Goal: Task Accomplishment & Management: Manage account settings

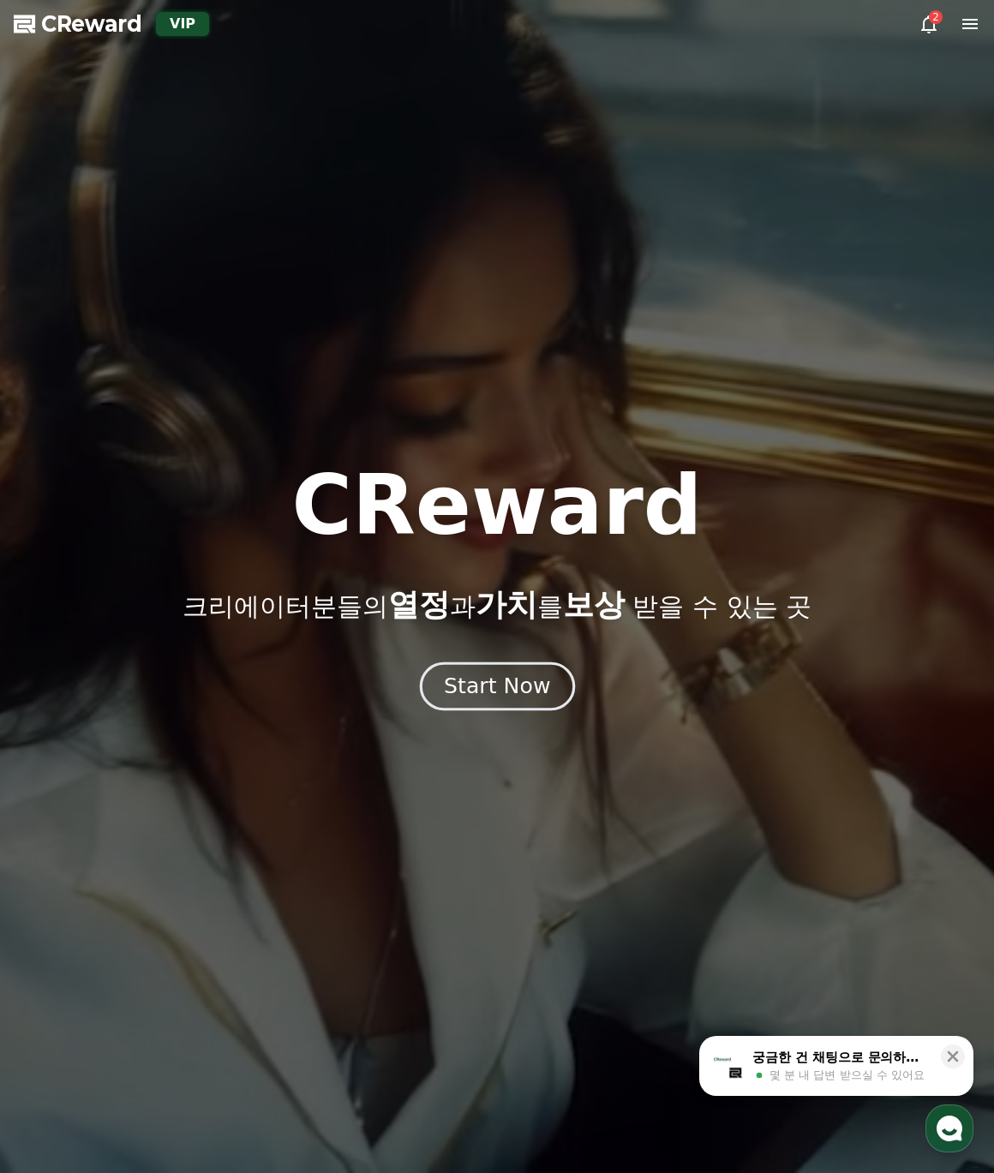
click at [491, 689] on div "Start Now" at bounding box center [497, 685] width 106 height 29
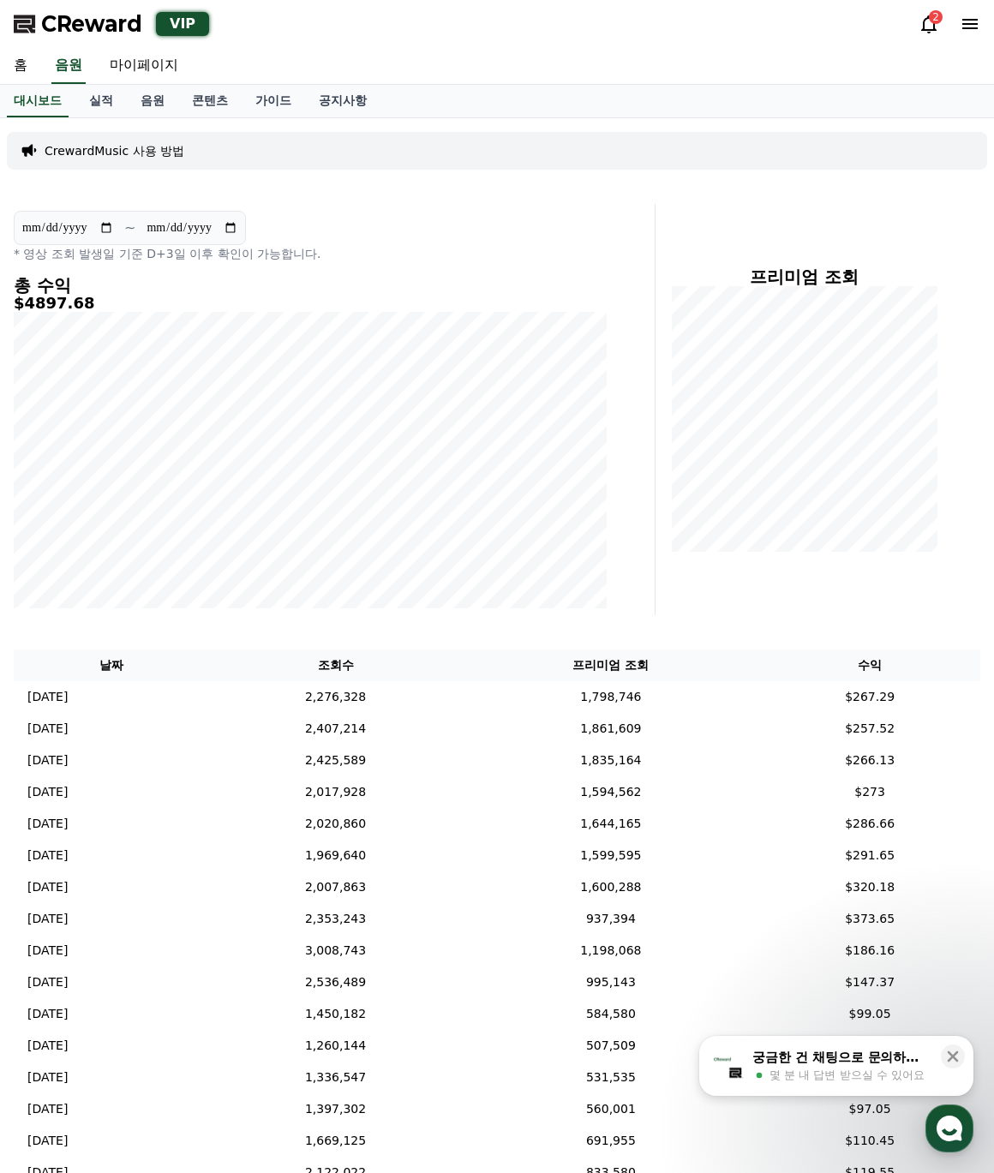
click at [651, 611] on div "**********" at bounding box center [331, 409] width 648 height 411
click at [930, 27] on icon at bounding box center [928, 24] width 21 height 21
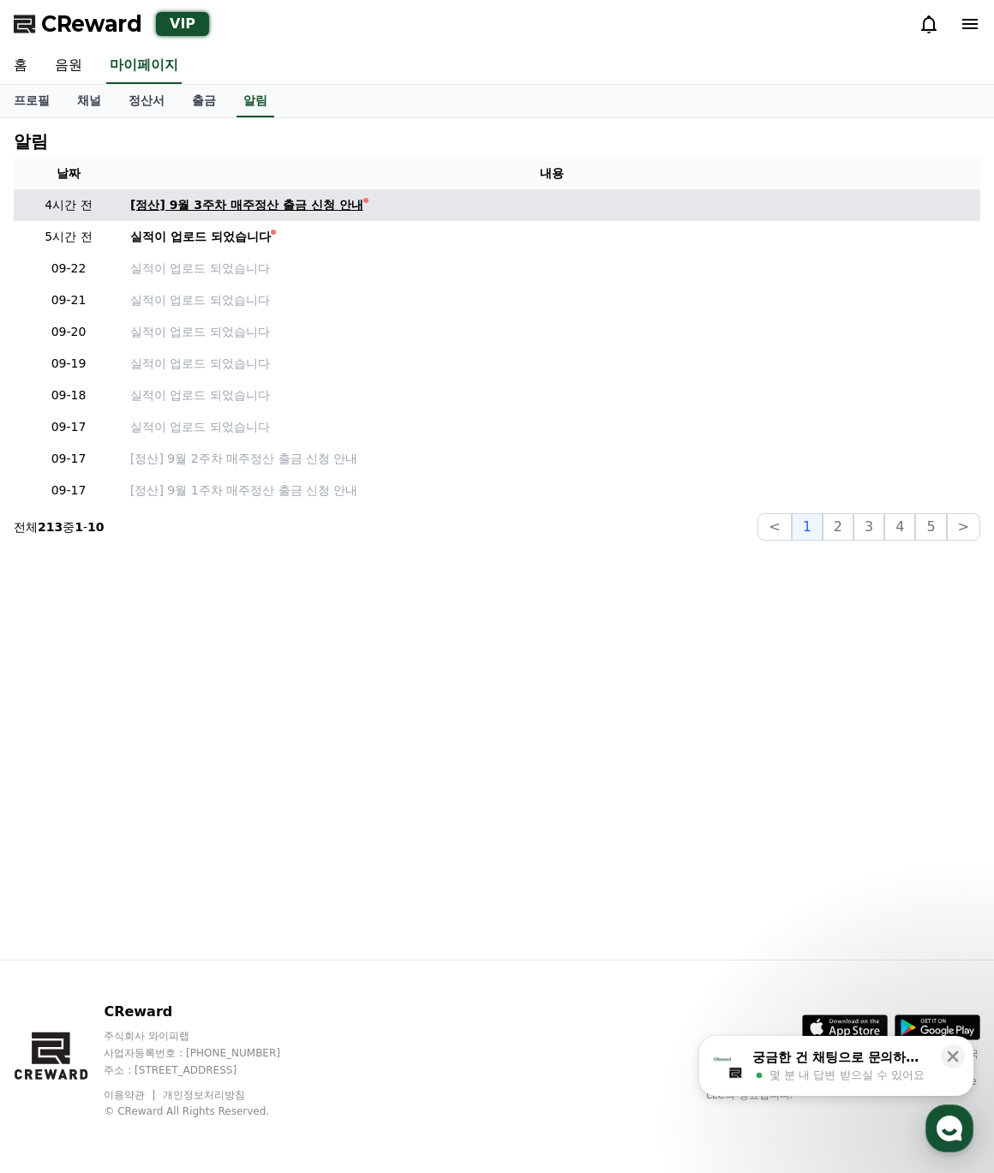
click at [334, 206] on div "[정산] 9월 3주차 매주정산 출금 신청 안내" at bounding box center [246, 205] width 233 height 18
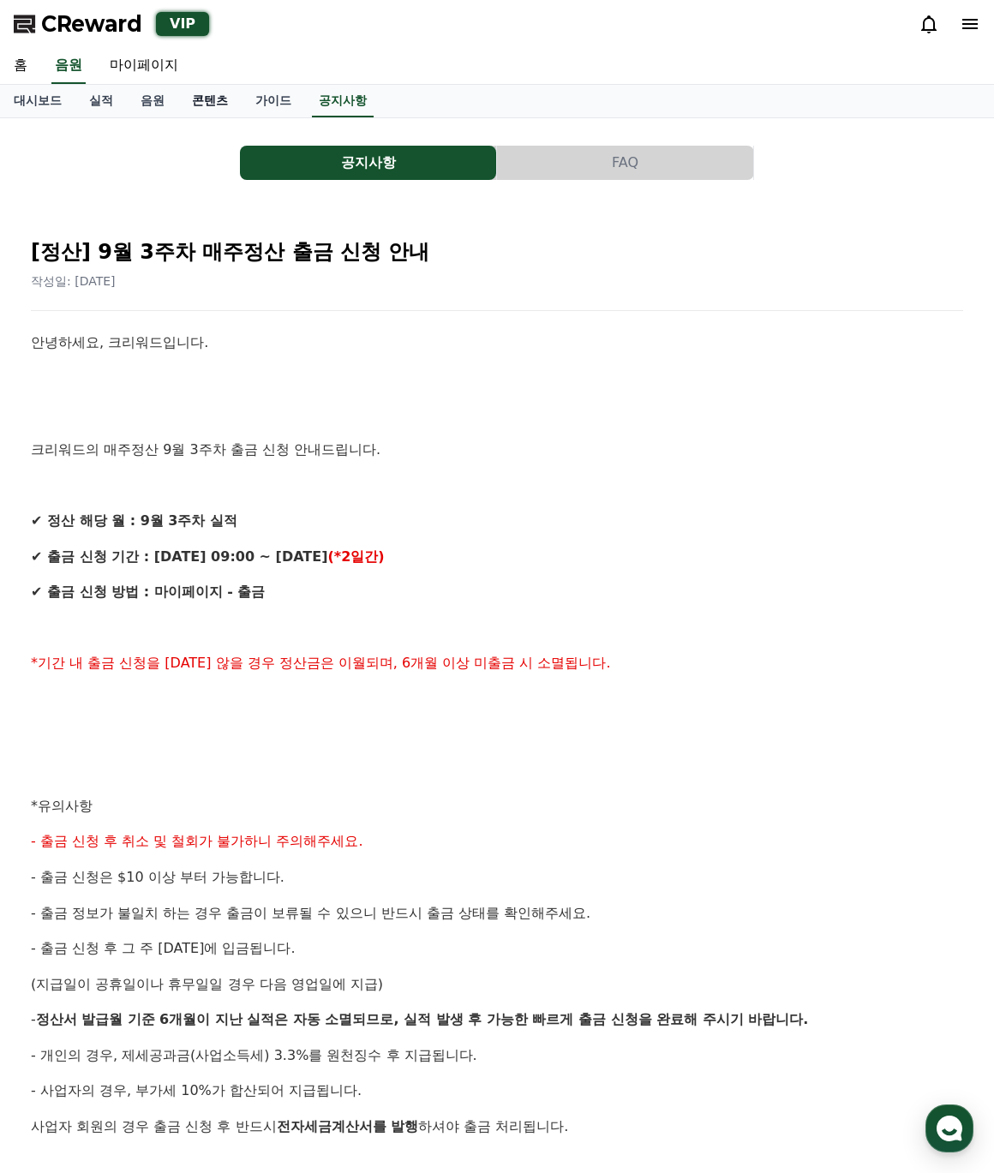
click at [212, 104] on link "콘텐츠" at bounding box center [209, 101] width 63 height 33
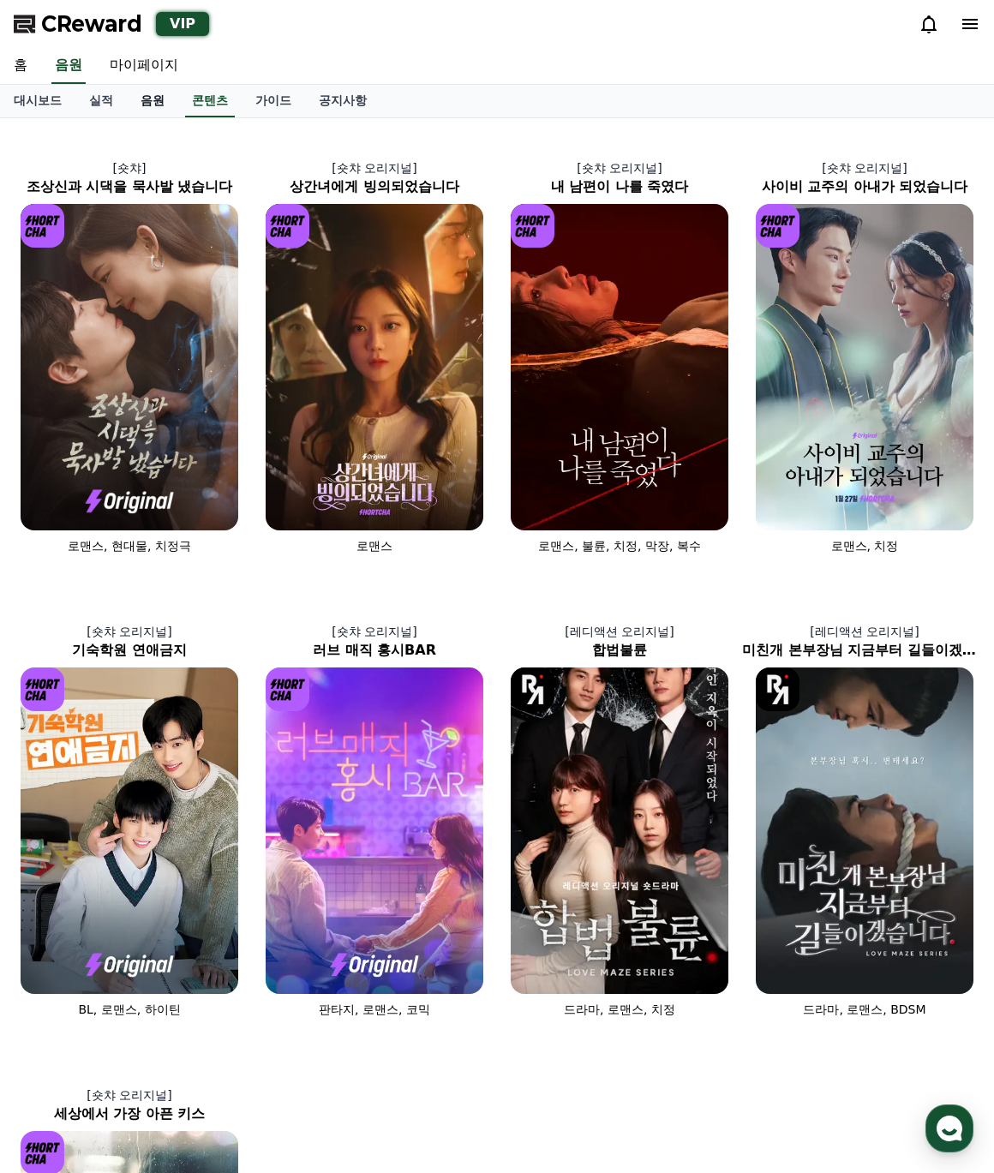
click at [167, 107] on link "음원" at bounding box center [152, 101] width 51 height 33
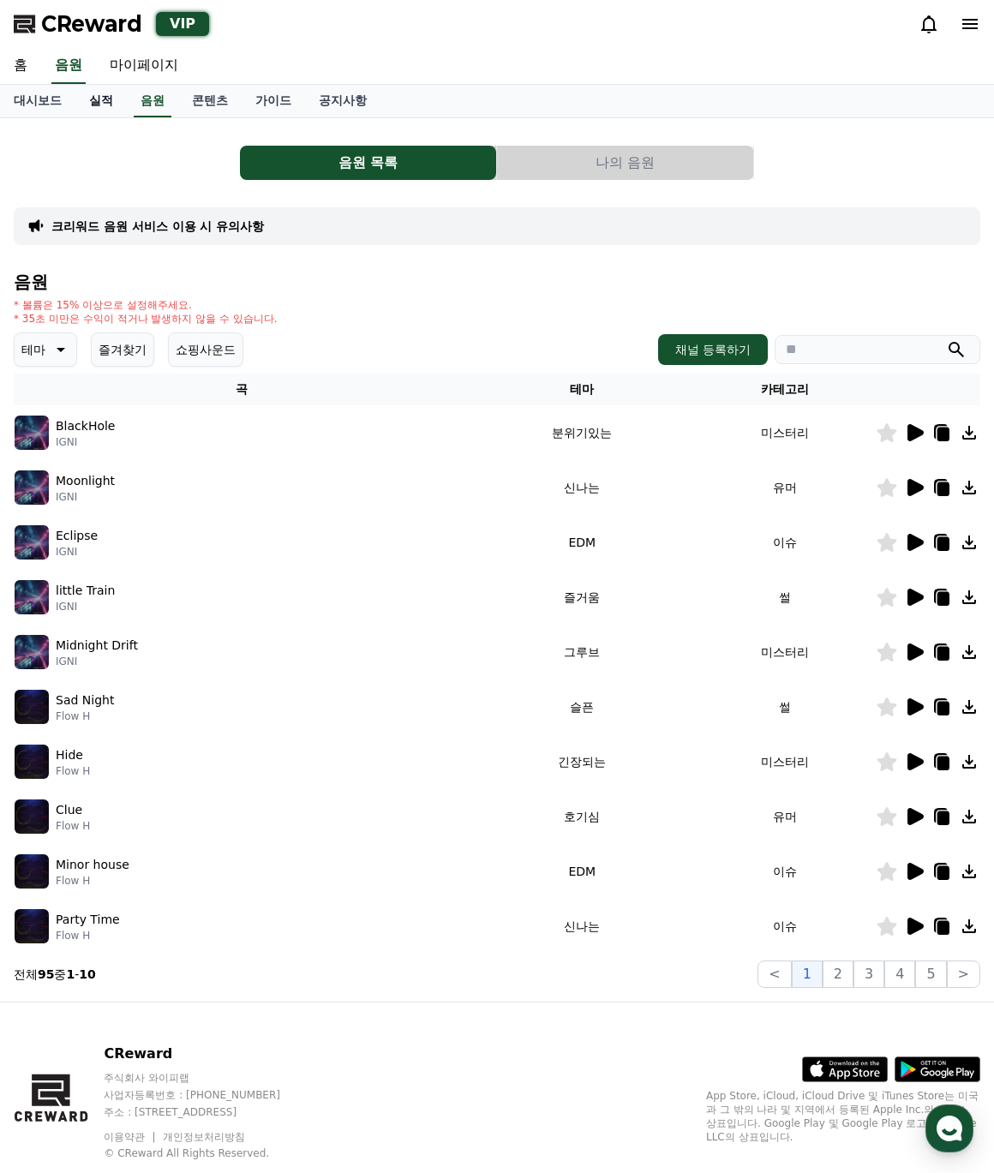
click at [113, 103] on link "실적" at bounding box center [100, 101] width 51 height 33
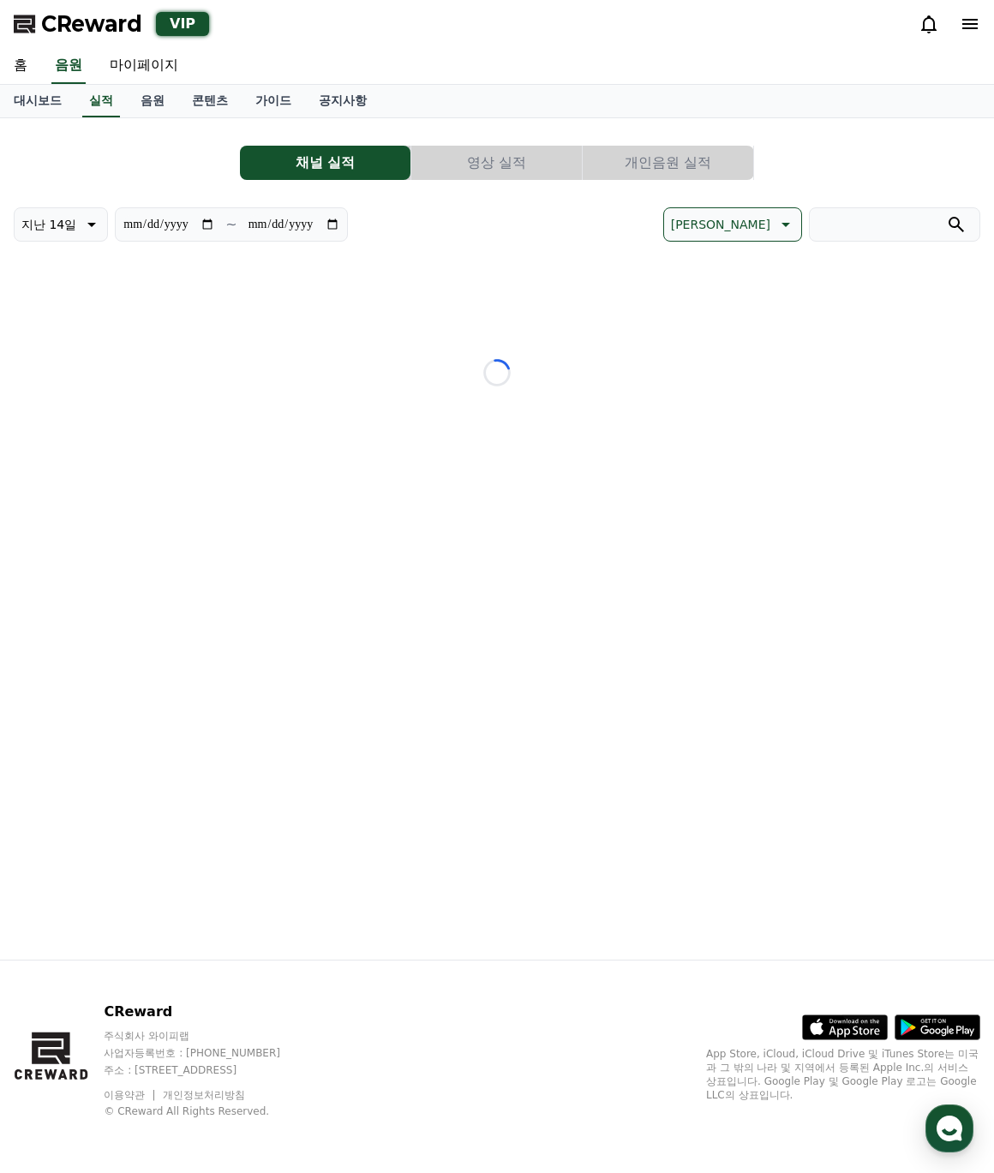
click at [684, 164] on button "개인음원 실적" at bounding box center [667, 163] width 170 height 34
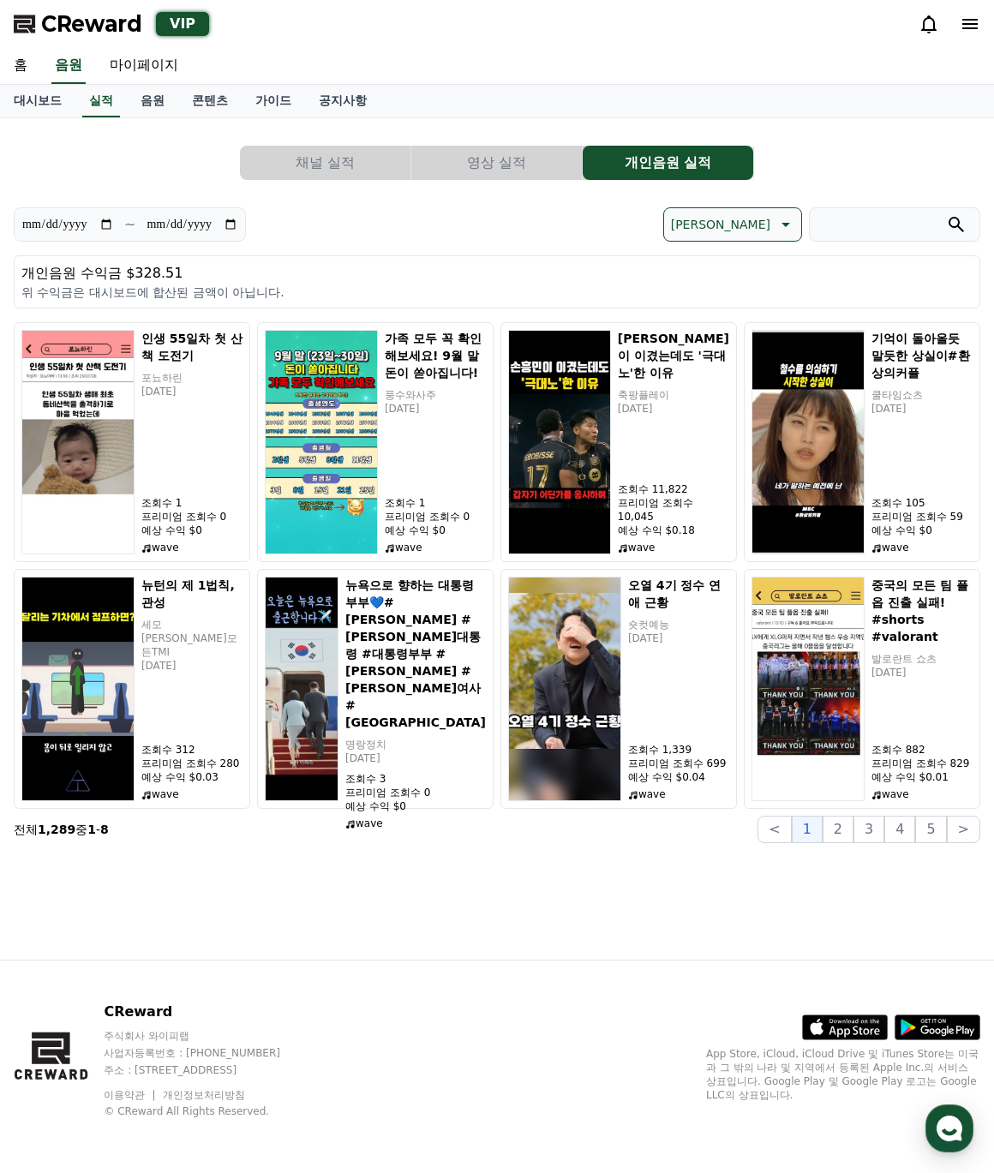
click at [483, 164] on button "영상 실적" at bounding box center [496, 163] width 170 height 34
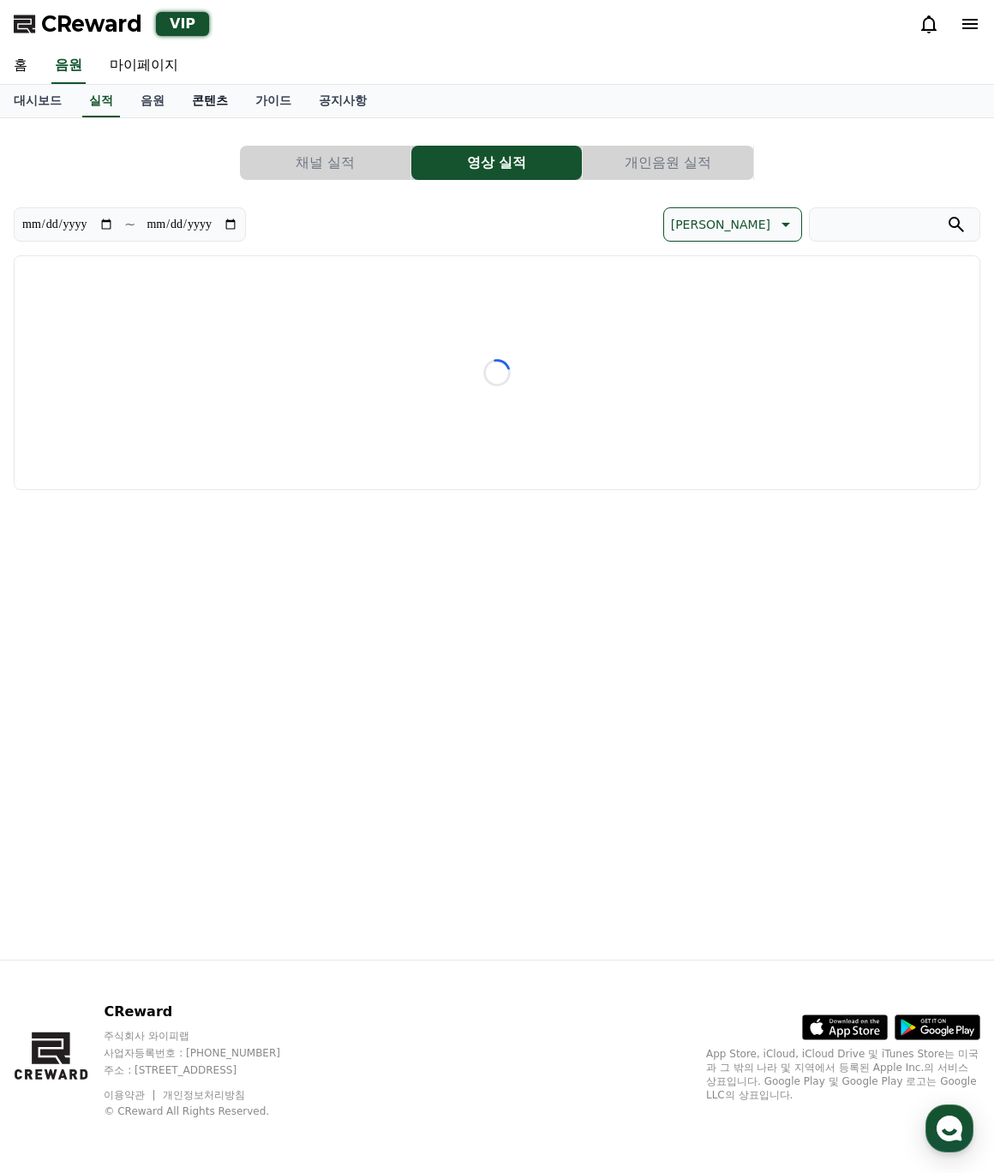
click at [206, 103] on link "콘텐츠" at bounding box center [209, 101] width 63 height 33
click at [162, 102] on link "음원" at bounding box center [152, 101] width 51 height 33
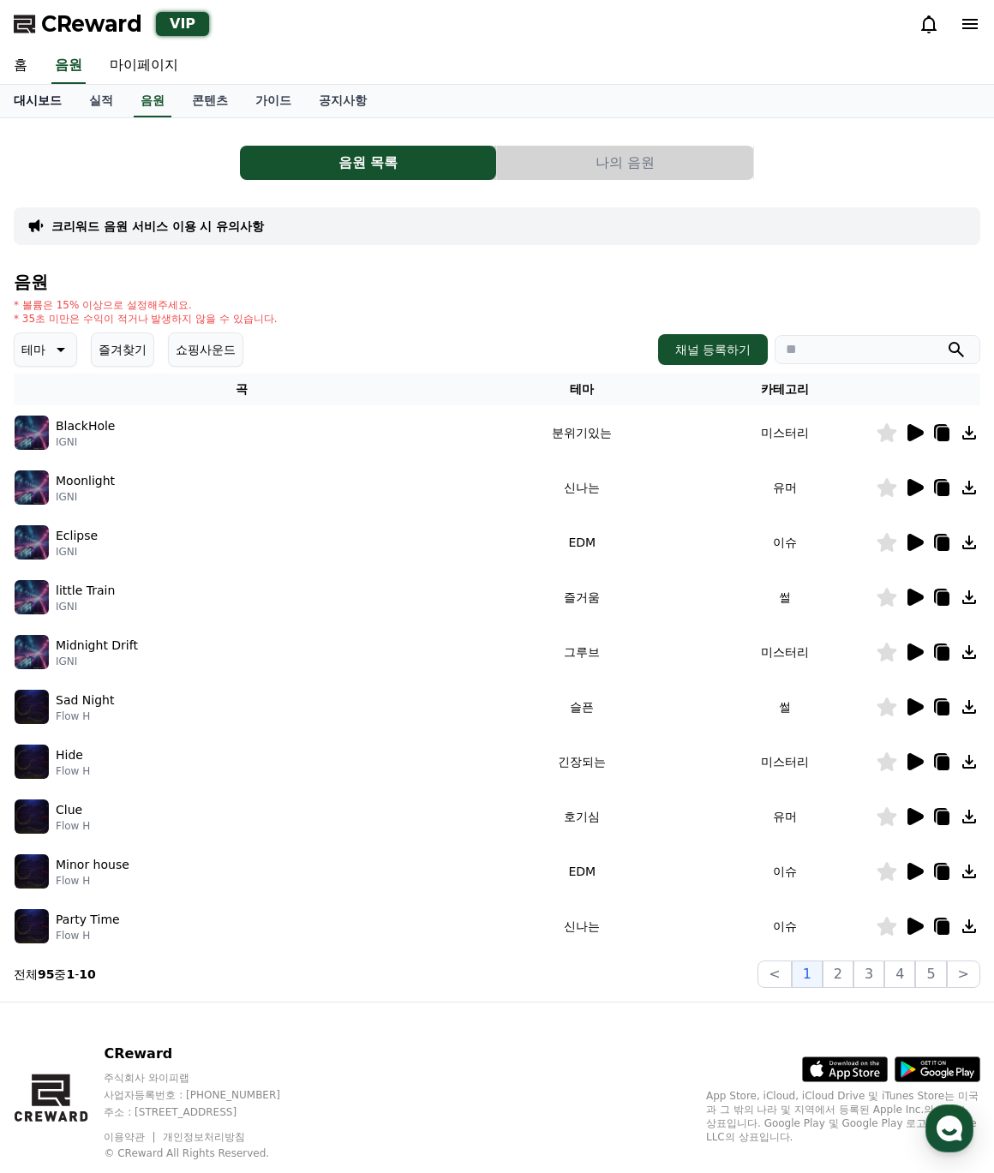
click at [47, 98] on link "대시보드" at bounding box center [37, 101] width 75 height 33
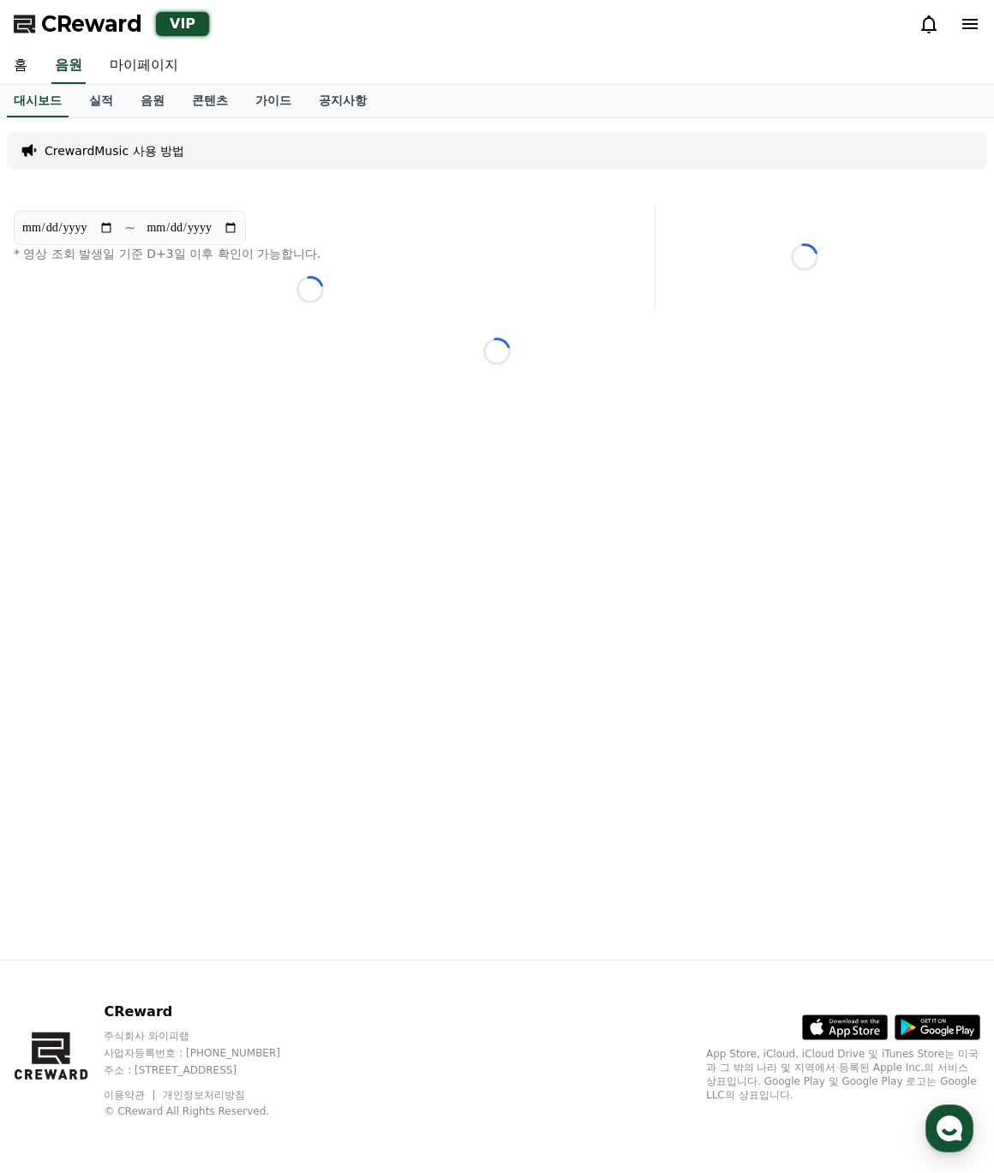
click at [141, 61] on link "마이페이지" at bounding box center [144, 66] width 96 height 36
select select "**********"
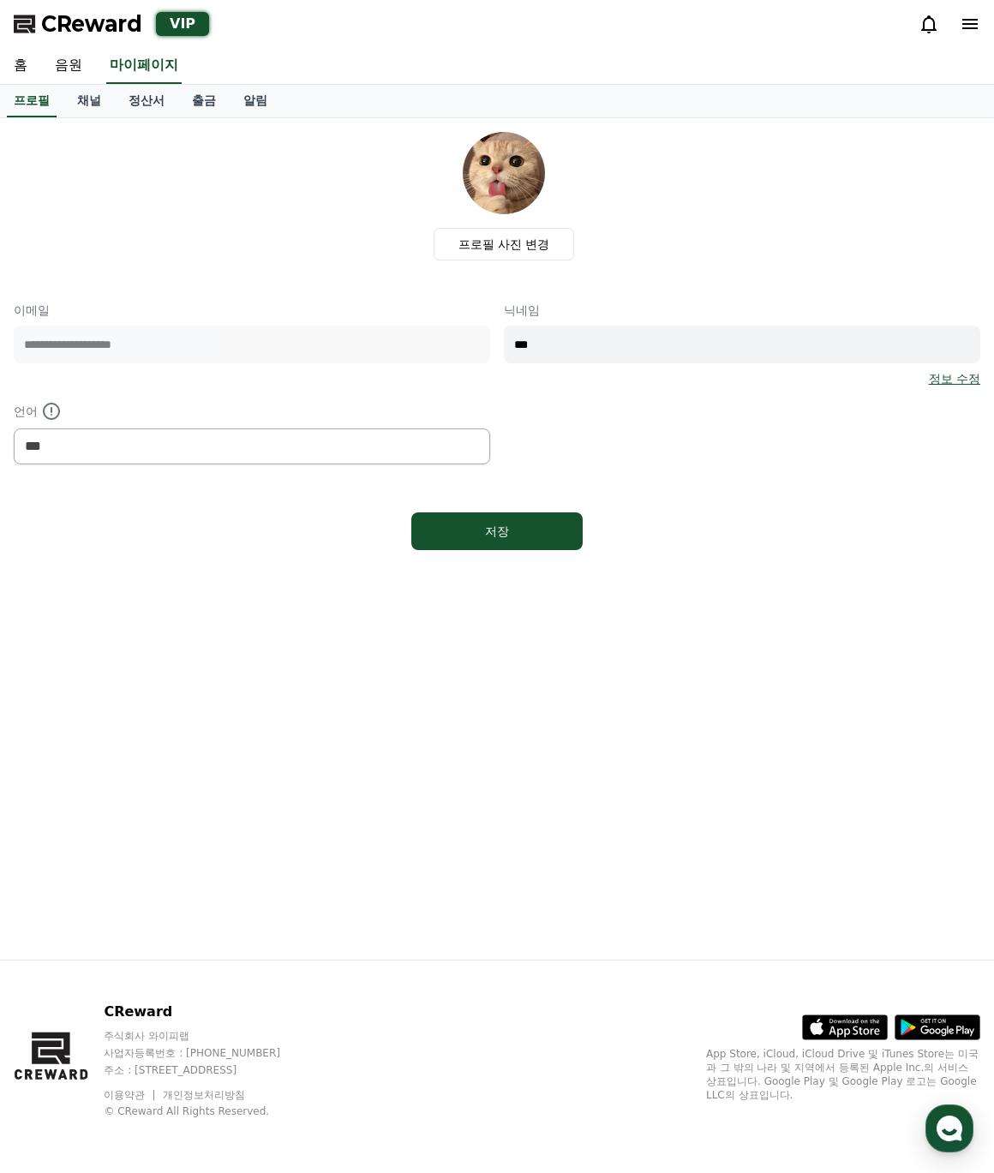
click at [439, 104] on div "프로필 채널 정산서 출금 알림" at bounding box center [497, 101] width 994 height 33
